Goal: Task Accomplishment & Management: Complete application form

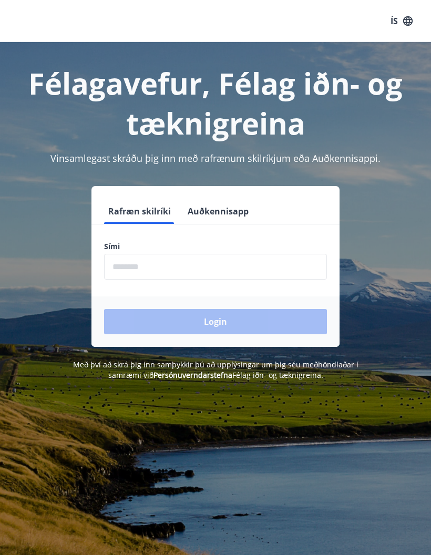
click at [234, 273] on input "phone" at bounding box center [215, 267] width 223 height 26
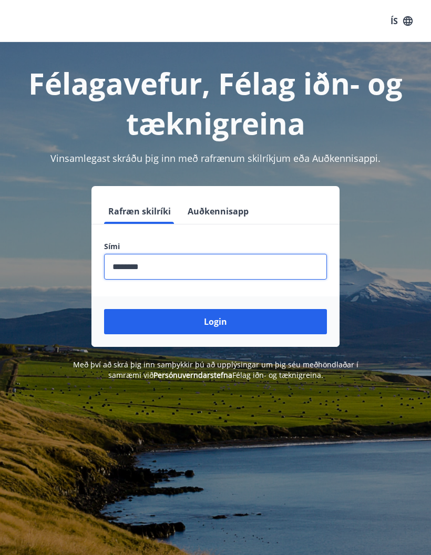
type input "********"
click at [261, 321] on button "Login" at bounding box center [215, 321] width 223 height 25
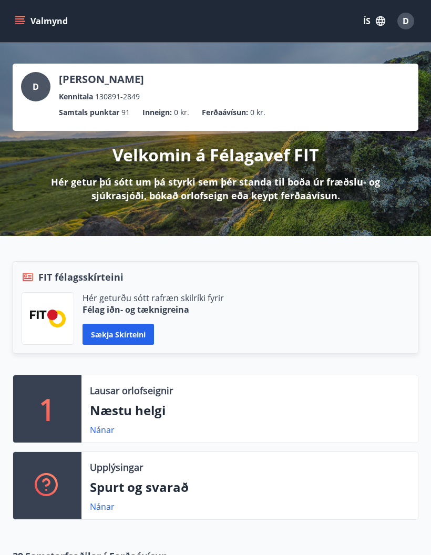
click at [28, 20] on button "Valmynd" at bounding box center [42, 21] width 59 height 19
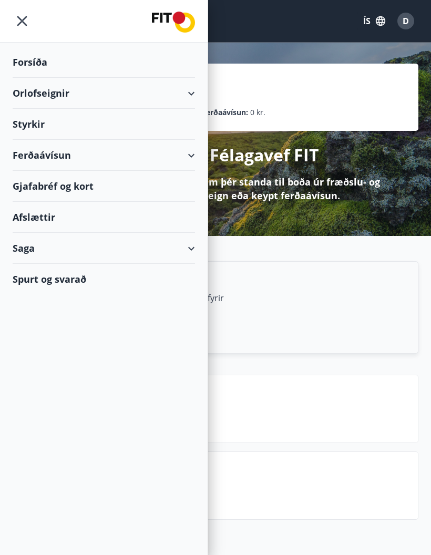
click at [28, 122] on div "Styrkir" at bounding box center [104, 124] width 183 height 31
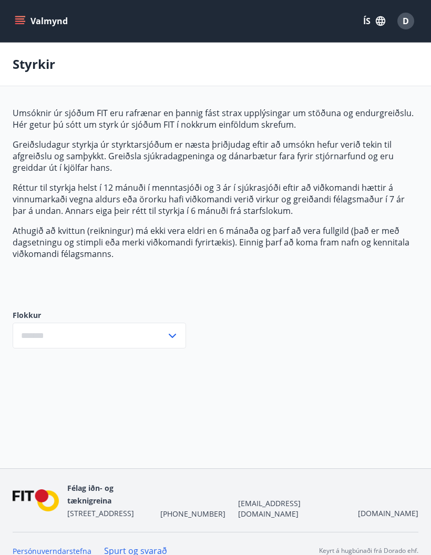
type input "***"
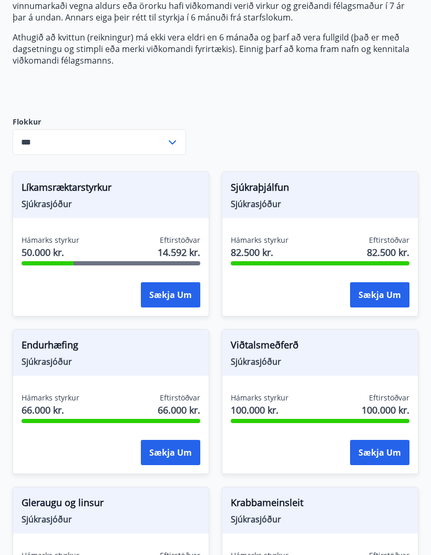
scroll to position [199, 0]
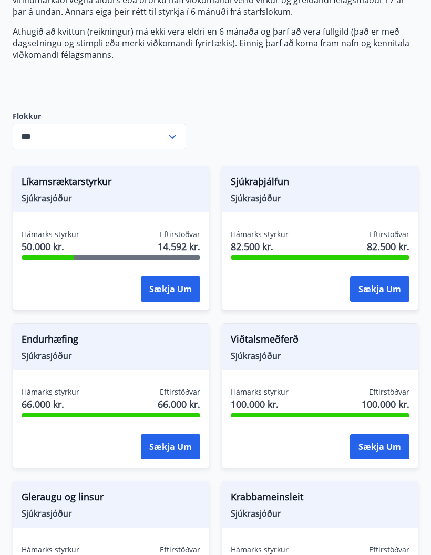
click at [48, 195] on span "Sjúkrasjóður" at bounding box center [111, 198] width 179 height 12
click at [50, 185] on span "Líkamsræktarstyrkur" at bounding box center [111, 184] width 179 height 18
click at [64, 280] on div "Sækja um" at bounding box center [111, 290] width 179 height 26
click at [36, 197] on span "Sjúkrasjóður" at bounding box center [111, 198] width 179 height 12
click at [36, 236] on span "Hámarks styrkur" at bounding box center [51, 234] width 58 height 11
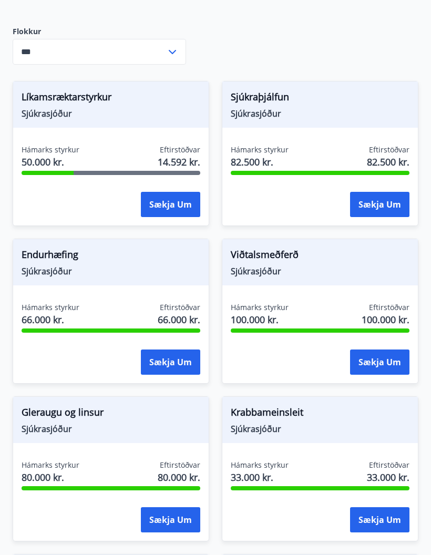
scroll to position [269, 0]
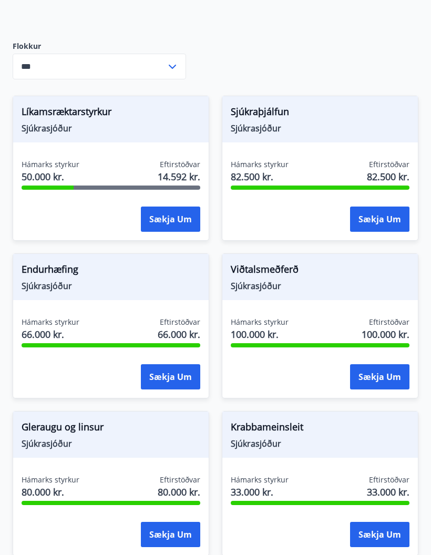
click at [153, 221] on button "Sækja um" at bounding box center [170, 219] width 59 height 25
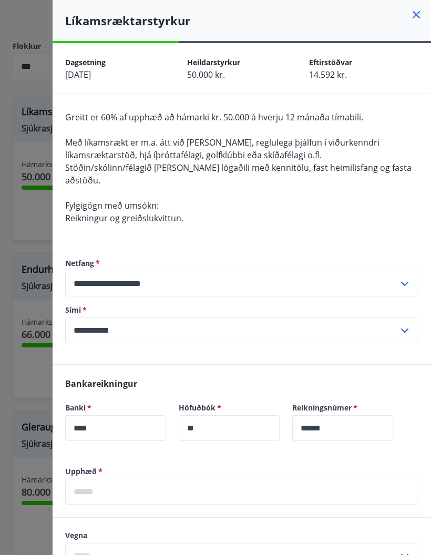
scroll to position [0, 0]
click at [411, 21] on h4 "Líkamsræktarstyrkur" at bounding box center [248, 21] width 366 height 16
click at [412, 18] on icon at bounding box center [416, 14] width 13 height 13
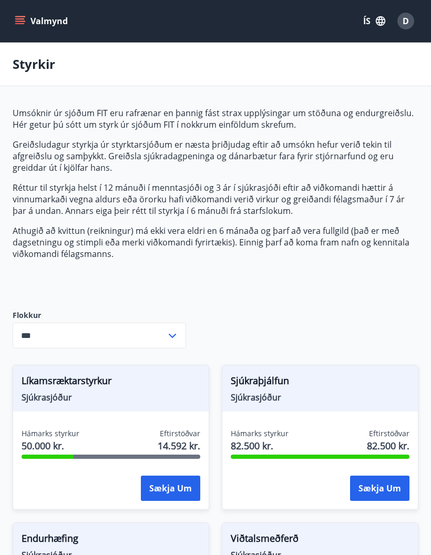
click at [30, 23] on button "Valmynd" at bounding box center [42, 21] width 59 height 19
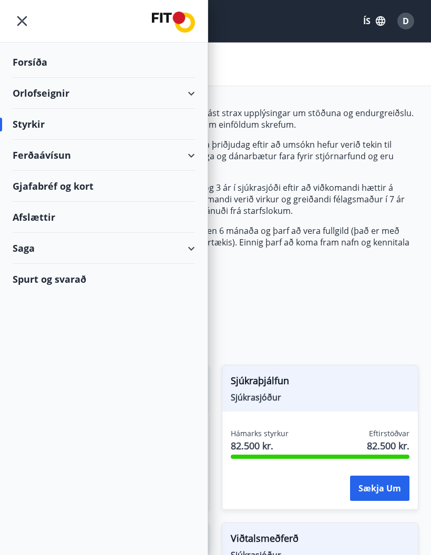
click at [179, 248] on div "Saga" at bounding box center [104, 248] width 183 height 31
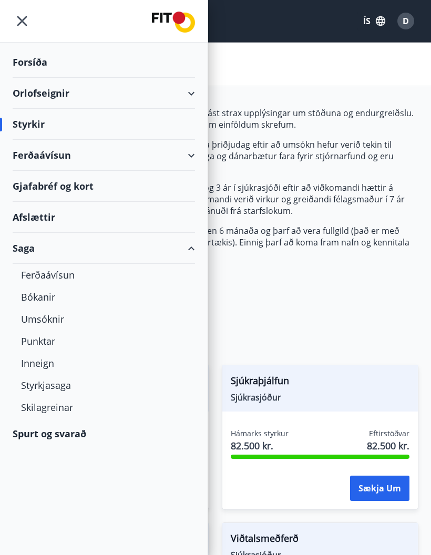
click at [31, 386] on div "Styrkjasaga" at bounding box center [104, 385] width 166 height 22
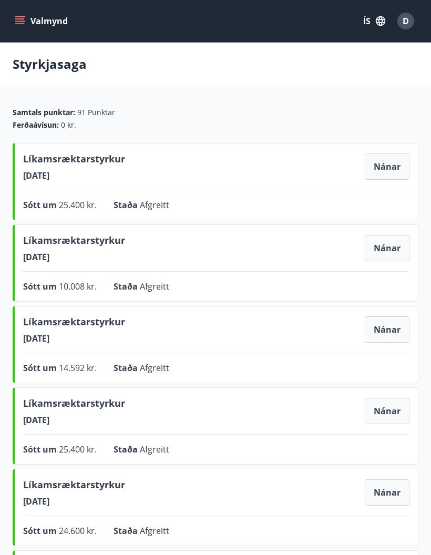
click at [22, 17] on icon "menu" at bounding box center [20, 21] width 11 height 11
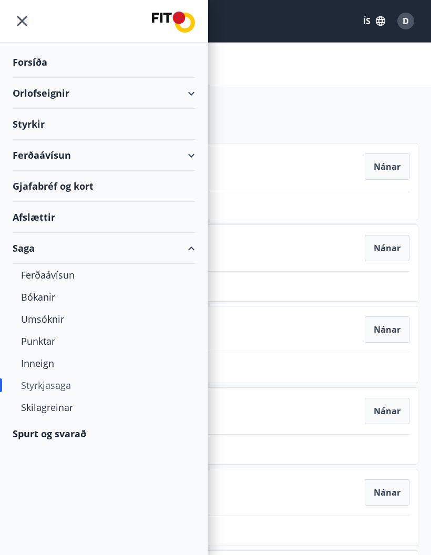
click at [23, 129] on div "Styrkir" at bounding box center [104, 124] width 183 height 31
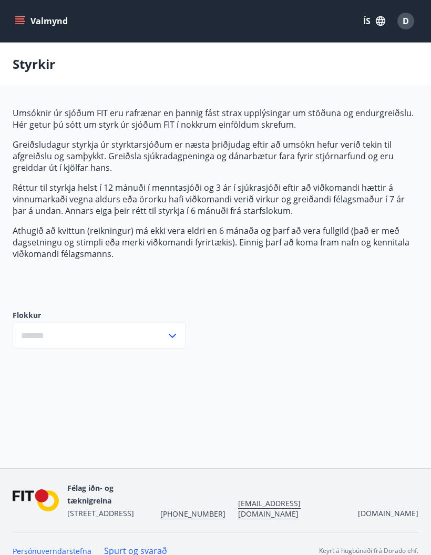
type input "***"
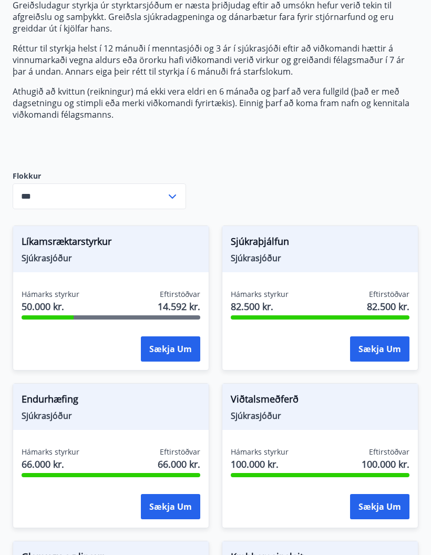
scroll to position [138, 0]
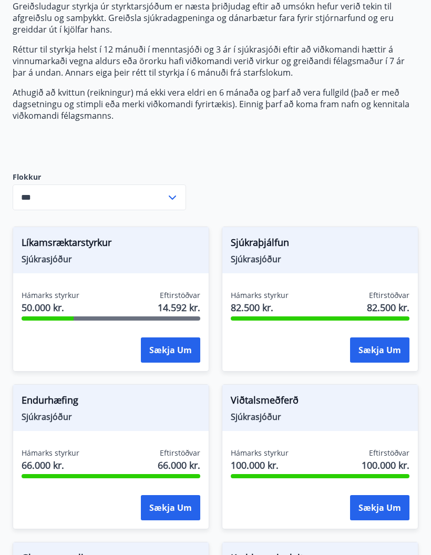
click at [33, 265] on div "Líkamsræktarstyrkur Sjúkrasjóður" at bounding box center [111, 250] width 196 height 46
click at [152, 342] on button "Sækja um" at bounding box center [170, 350] width 59 height 25
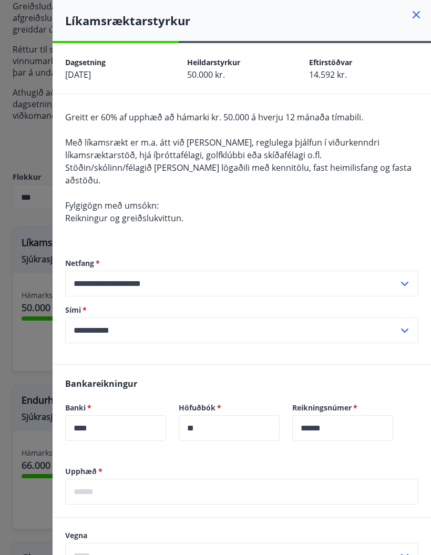
click at [18, 220] on div at bounding box center [215, 277] width 431 height 555
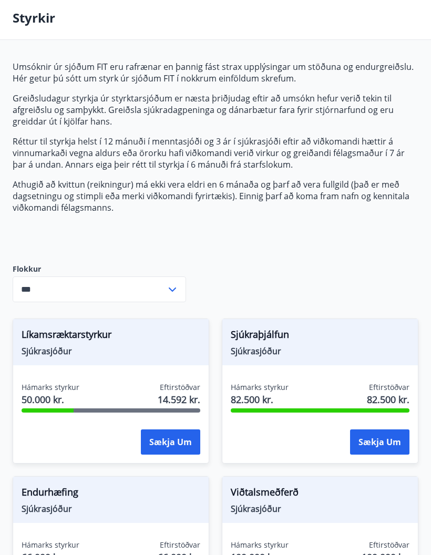
scroll to position [16, 0]
